Goal: Information Seeking & Learning: Check status

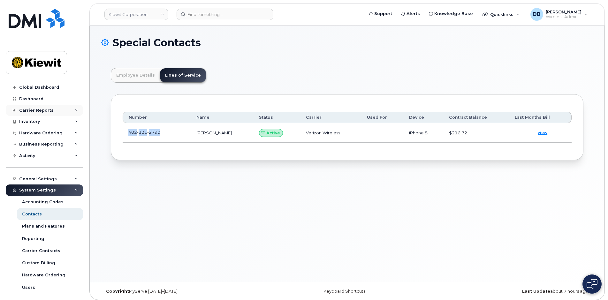
scroll to position [19, 0]
click at [32, 119] on div "Inventory" at bounding box center [29, 121] width 21 height 5
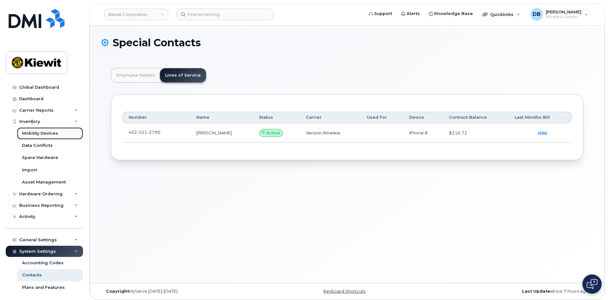
drag, startPoint x: 32, startPoint y: 119, endPoint x: 39, endPoint y: 133, distance: 15.4
click at [39, 133] on div "Mobility Devices" at bounding box center [40, 134] width 36 height 6
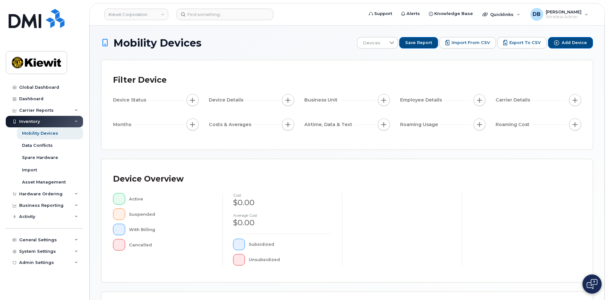
click at [276, 36] on div "Mobility Devices Devices Save Report Import from CSV Export to CSV Add Device F…" at bounding box center [347, 222] width 514 height 393
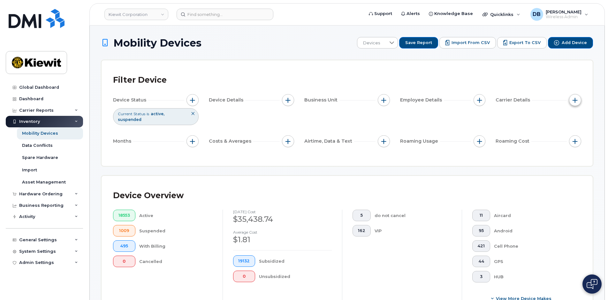
click at [577, 98] on span "button" at bounding box center [574, 100] width 5 height 5
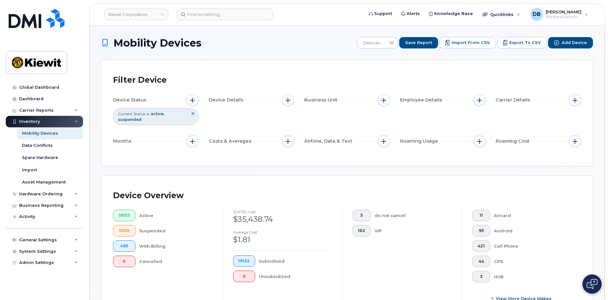
click at [322, 81] on div "Filter Device" at bounding box center [347, 80] width 468 height 17
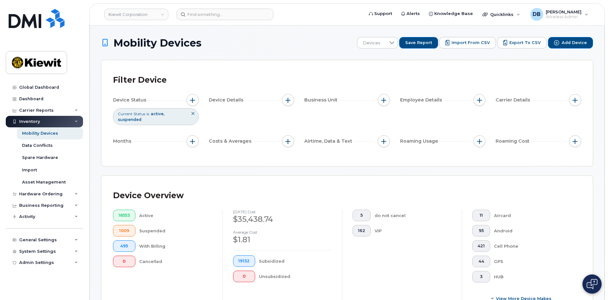
click at [315, 61] on div "Filter Device Device Status Current Status is active suspended Device Details B…" at bounding box center [346, 113] width 491 height 106
click at [31, 99] on div "Dashboard" at bounding box center [31, 98] width 24 height 5
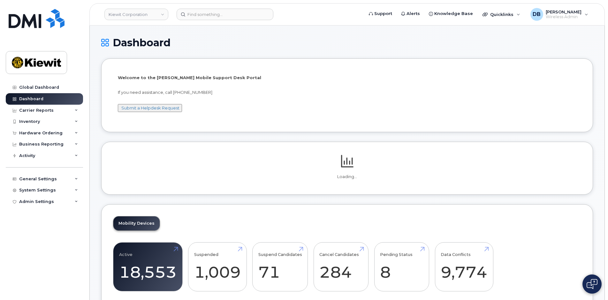
scroll to position [96, 0]
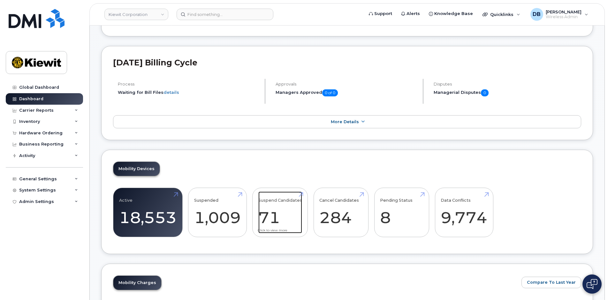
click at [268, 217] on link "Suspend Candidates 71" at bounding box center [280, 212] width 44 height 42
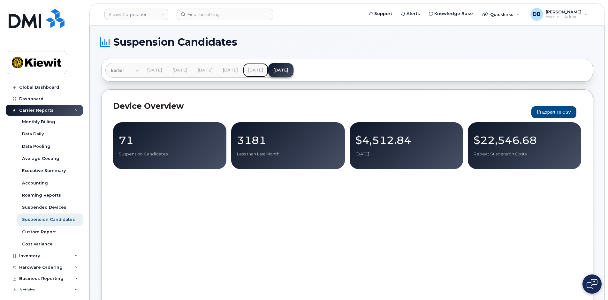
click at [268, 71] on link "Jul 2025" at bounding box center [255, 70] width 25 height 14
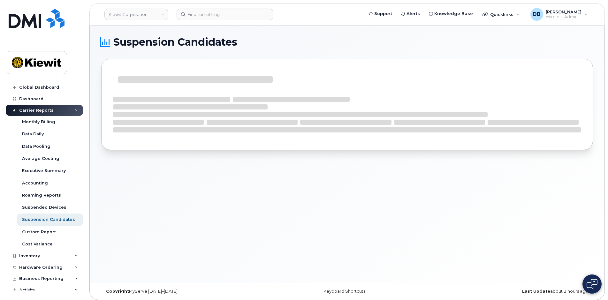
click at [317, 43] on h1 "Suspension Candidates" at bounding box center [345, 42] width 488 height 10
click at [264, 45] on h1 "Suspension Candidates" at bounding box center [345, 42] width 488 height 10
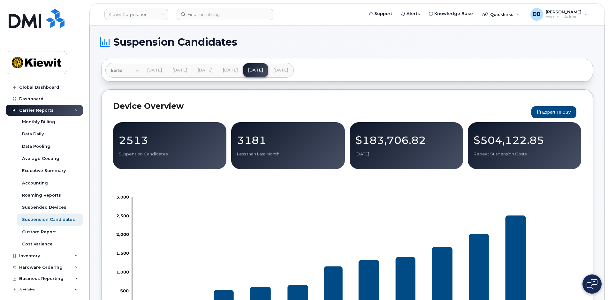
click at [146, 155] on p "Suspension Candidates" at bounding box center [170, 154] width 102 height 6
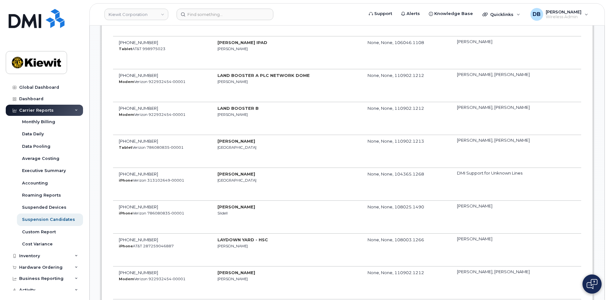
scroll to position [1436, 0]
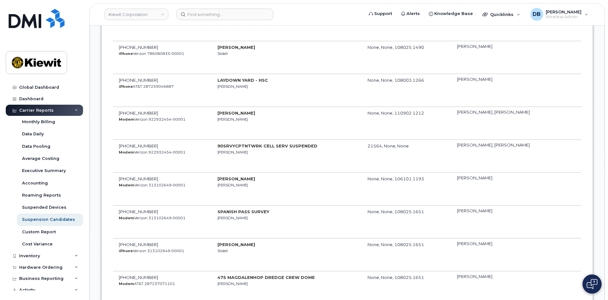
drag, startPoint x: 607, startPoint y: 126, endPoint x: 614, endPoint y: 11, distance: 116.0
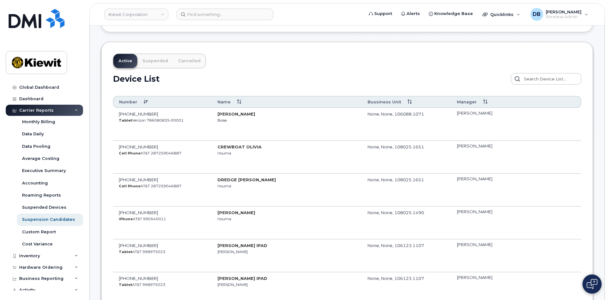
scroll to position [0, 0]
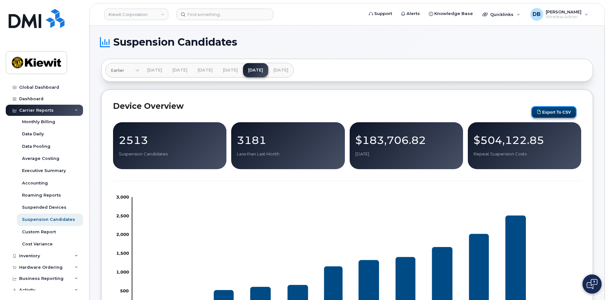
click at [547, 112] on button "Export to CSV" at bounding box center [553, 112] width 45 height 12
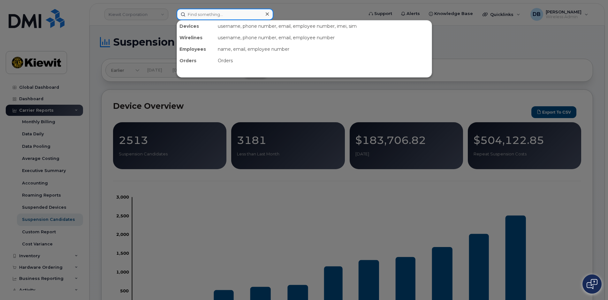
click at [195, 12] on input at bounding box center [224, 14] width 97 height 11
paste input "2084889994"
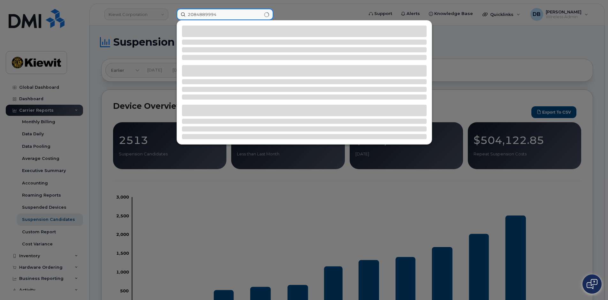
type input "2084889994"
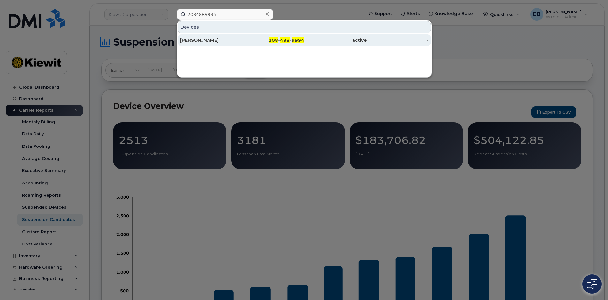
click at [242, 36] on div "CAM WUTZKE" at bounding box center [273, 39] width 62 height 11
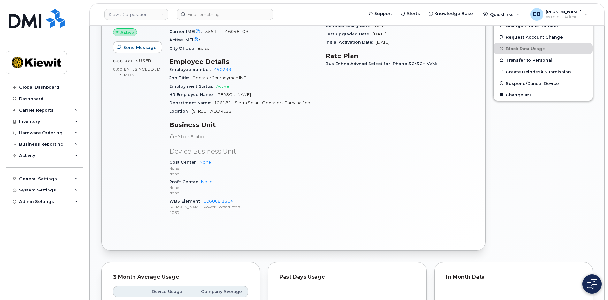
scroll to position [96, 0]
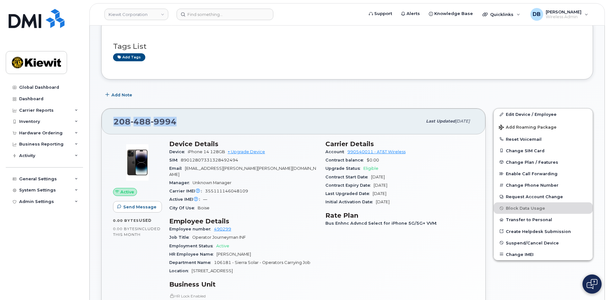
drag, startPoint x: 176, startPoint y: 119, endPoint x: 101, endPoint y: 120, distance: 75.3
click at [101, 120] on div "208 488 9994 Last updated Jul 10, 2025 Active Send Message 0.00 Bytes  used 0.0…" at bounding box center [293, 259] width 384 height 302
copy span "208 488 9994"
click at [189, 115] on div "208 488 9994" at bounding box center [267, 121] width 309 height 13
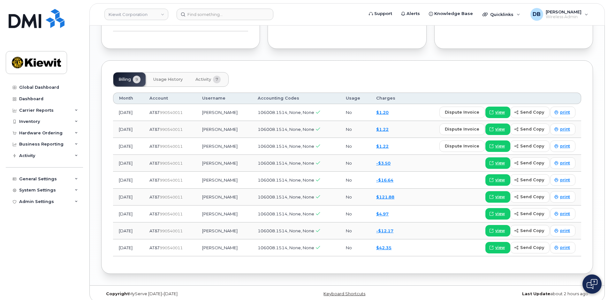
scroll to position [424, 0]
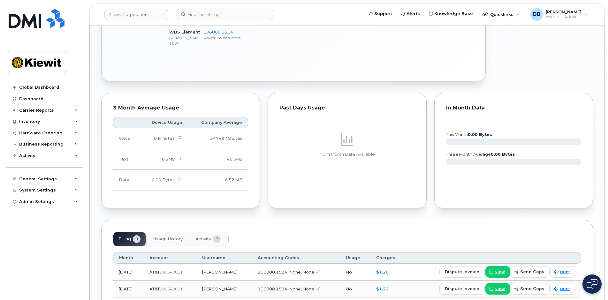
click at [170, 232] on button "Usage History" at bounding box center [168, 239] width 40 height 14
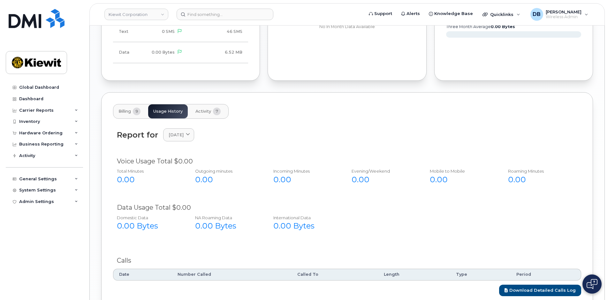
scroll to position [584, 0]
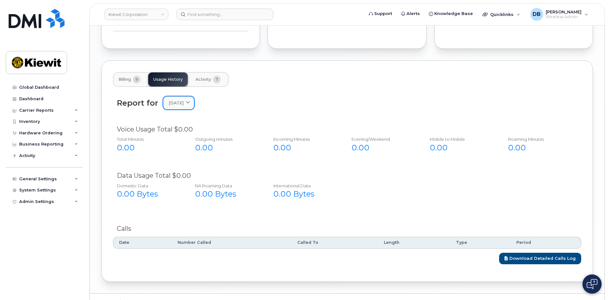
click at [190, 101] on icon at bounding box center [188, 103] width 4 height 4
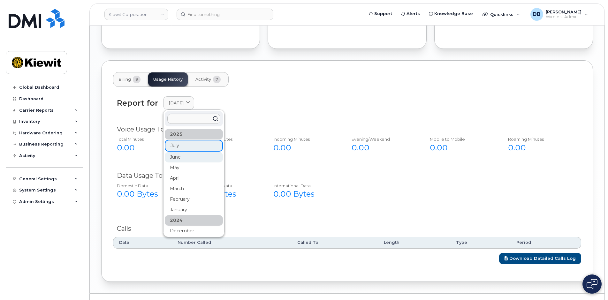
click at [177, 205] on div "June" at bounding box center [194, 210] width 58 height 11
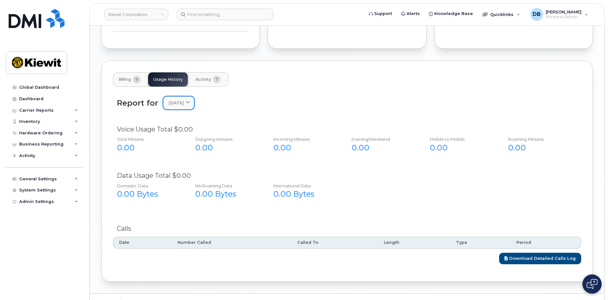
click at [191, 96] on link "June 2025" at bounding box center [178, 102] width 31 height 13
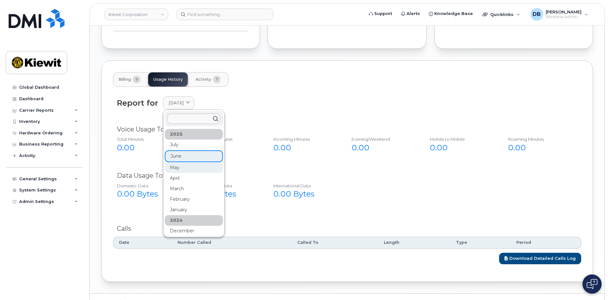
click at [176, 236] on div "May" at bounding box center [194, 241] width 58 height 11
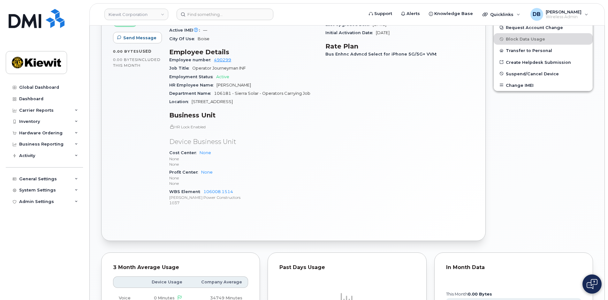
scroll to position [105, 0]
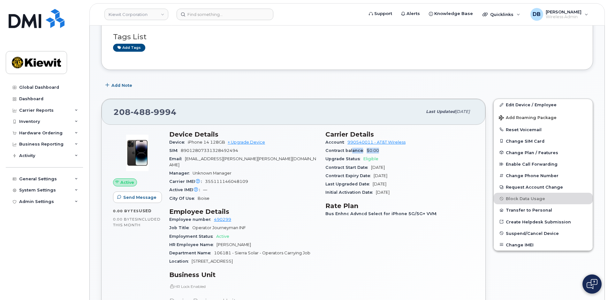
drag, startPoint x: 382, startPoint y: 151, endPoint x: 352, endPoint y: 151, distance: 30.3
click at [352, 151] on div "Contract balance $0.00" at bounding box center [399, 150] width 148 height 8
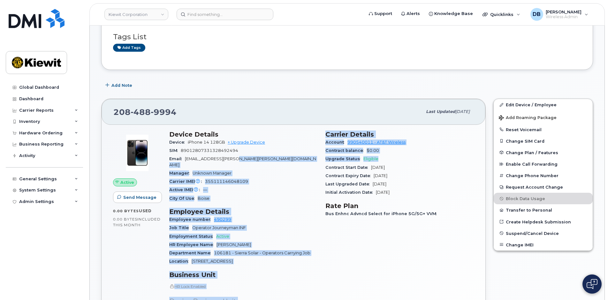
drag, startPoint x: 352, startPoint y: 151, endPoint x: 312, endPoint y: 158, distance: 40.5
click at [312, 158] on div "Device Details Device iPhone 14 128GB + Upgrade Device SIM 89012807331328492494…" at bounding box center [321, 251] width 312 height 249
drag, startPoint x: 312, startPoint y: 158, endPoint x: 403, endPoint y: 160, distance: 91.6
click at [400, 159] on div "Upgrade Status Eligible" at bounding box center [399, 159] width 148 height 8
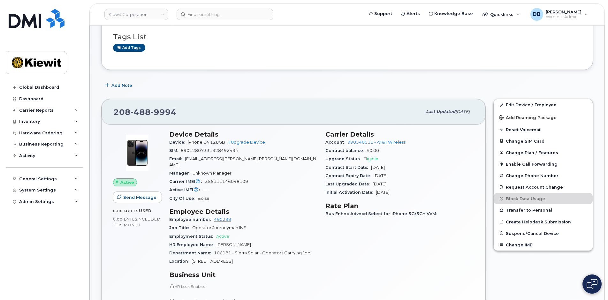
drag, startPoint x: 404, startPoint y: 176, endPoint x: 326, endPoint y: 179, distance: 77.9
click at [326, 179] on div "Contract Expiry Date Feb 03, 2027" at bounding box center [399, 176] width 148 height 8
click at [213, 88] on div "Add Note" at bounding box center [346, 84] width 491 height 11
click at [355, 257] on div "Carrier Details Account 990540011 - AT&T Wireless Contract balance $0.00 Upgrad…" at bounding box center [399, 251] width 156 height 249
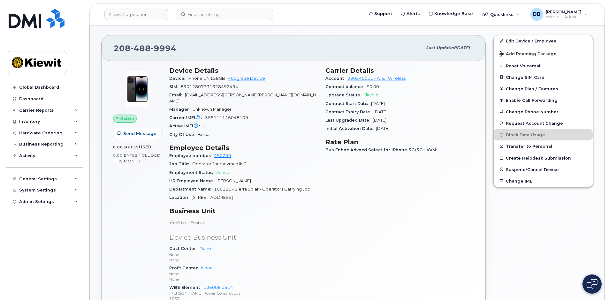
scroll to position [137, 0]
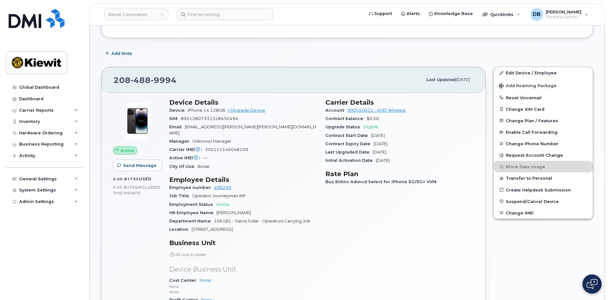
click at [302, 48] on div "Add Note" at bounding box center [346, 53] width 491 height 11
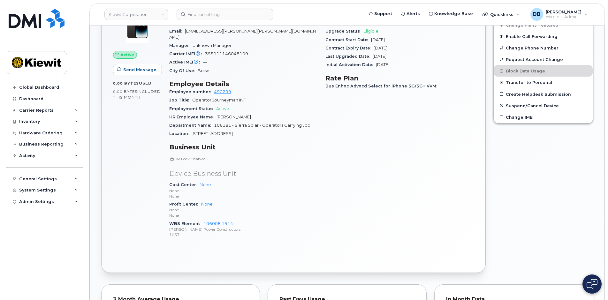
scroll to position [169, 0]
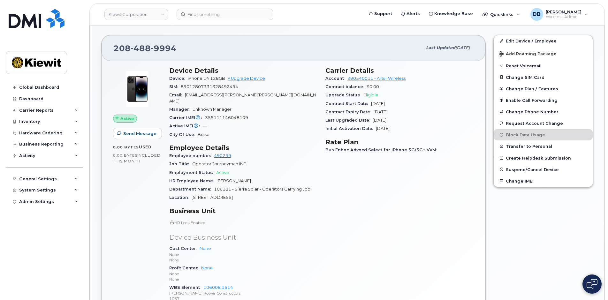
click at [371, 235] on div "Carrier Details Account 990540011 - AT&T Wireless Contract balance $0.00 Upgrad…" at bounding box center [399, 187] width 156 height 249
click at [383, 104] on span "Feb 03, 2025" at bounding box center [378, 103] width 14 height 5
drag, startPoint x: 404, startPoint y: 130, endPoint x: 326, endPoint y: 103, distance: 82.1
click at [326, 103] on section "Carrier Details Account 990540011 - AT&T Wireless Contract balance $0.00 Upgrad…" at bounding box center [399, 100] width 148 height 66
drag, startPoint x: 326, startPoint y: 103, endPoint x: 398, endPoint y: 207, distance: 126.8
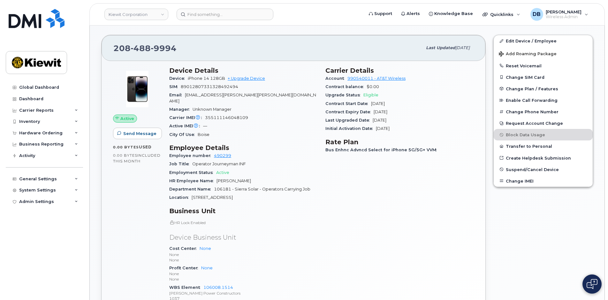
click at [398, 207] on div "Carrier Details Account 990540011 - AT&T Wireless Contract balance $0.00 Upgrad…" at bounding box center [399, 187] width 156 height 249
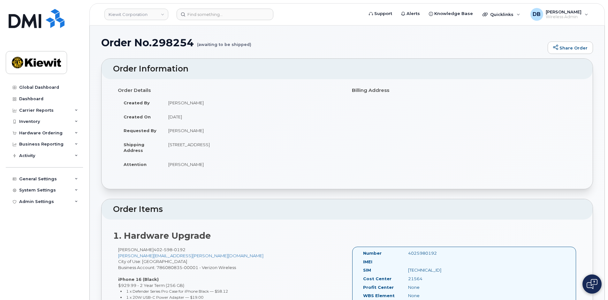
scroll to position [96, 0]
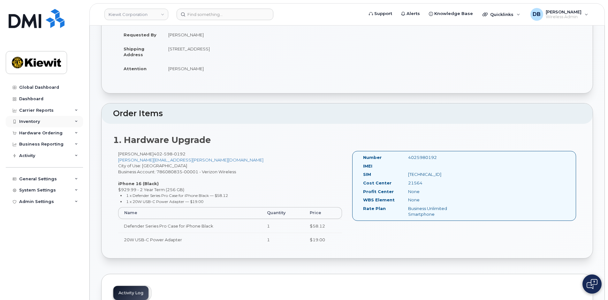
drag, startPoint x: 0, startPoint y: 0, endPoint x: 40, endPoint y: 123, distance: 129.5
click at [40, 123] on div "Inventory" at bounding box center [44, 121] width 77 height 11
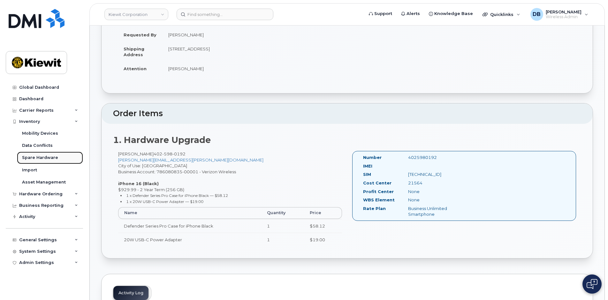
click at [34, 159] on div "Spare Hardware" at bounding box center [40, 158] width 36 height 6
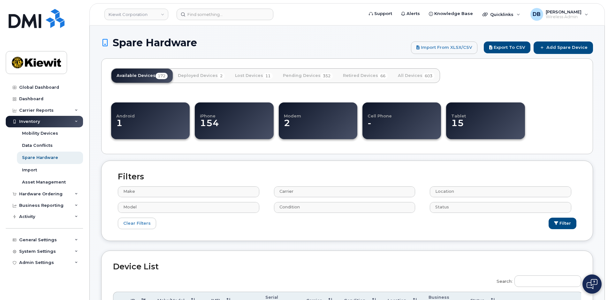
select select
click at [45, 208] on div "Business Reporting" at bounding box center [41, 205] width 44 height 5
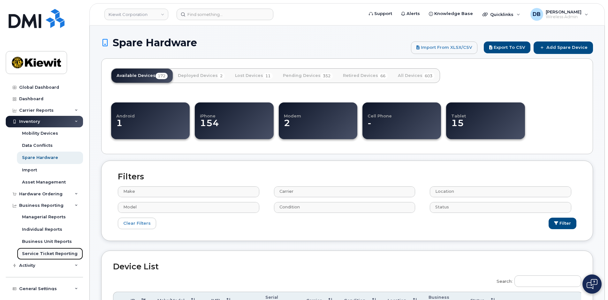
click at [36, 253] on div "Service Ticket Reporting" at bounding box center [50, 254] width 56 height 6
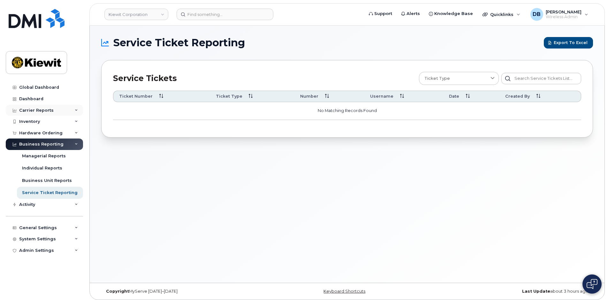
click at [35, 111] on div "Carrier Reports" at bounding box center [36, 110] width 34 height 5
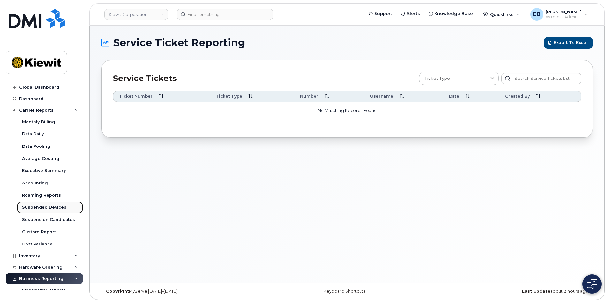
click at [37, 205] on div "Suspended Devices" at bounding box center [44, 208] width 44 height 6
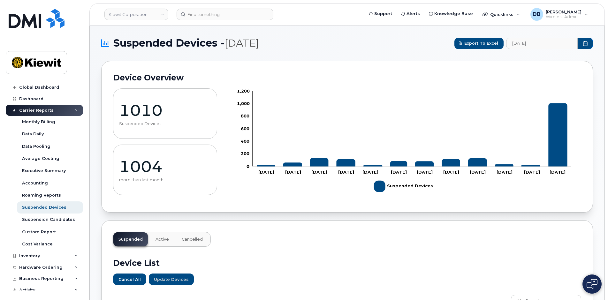
scroll to position [128, 0]
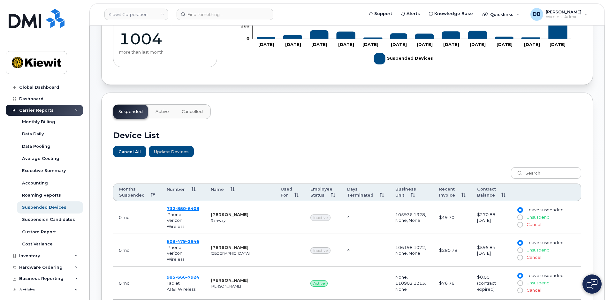
click at [187, 111] on span "Cancelled" at bounding box center [192, 111] width 21 height 5
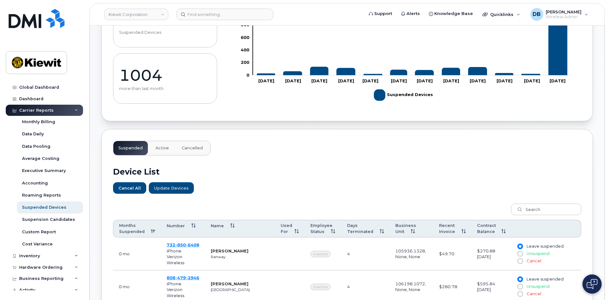
click at [125, 149] on span "Suspended" at bounding box center [130, 148] width 24 height 5
click at [273, 176] on h2 "Device List" at bounding box center [347, 172] width 468 height 10
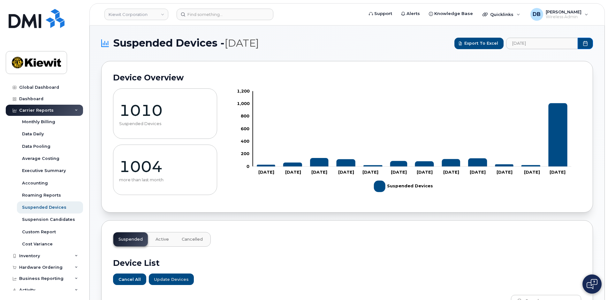
click at [330, 21] on header "[PERSON_NAME] Corporation Support Alerts Knowledge Base Quicklinks Suspend / Ca…" at bounding box center [346, 14] width 515 height 22
